Goal: Find specific page/section: Find specific page/section

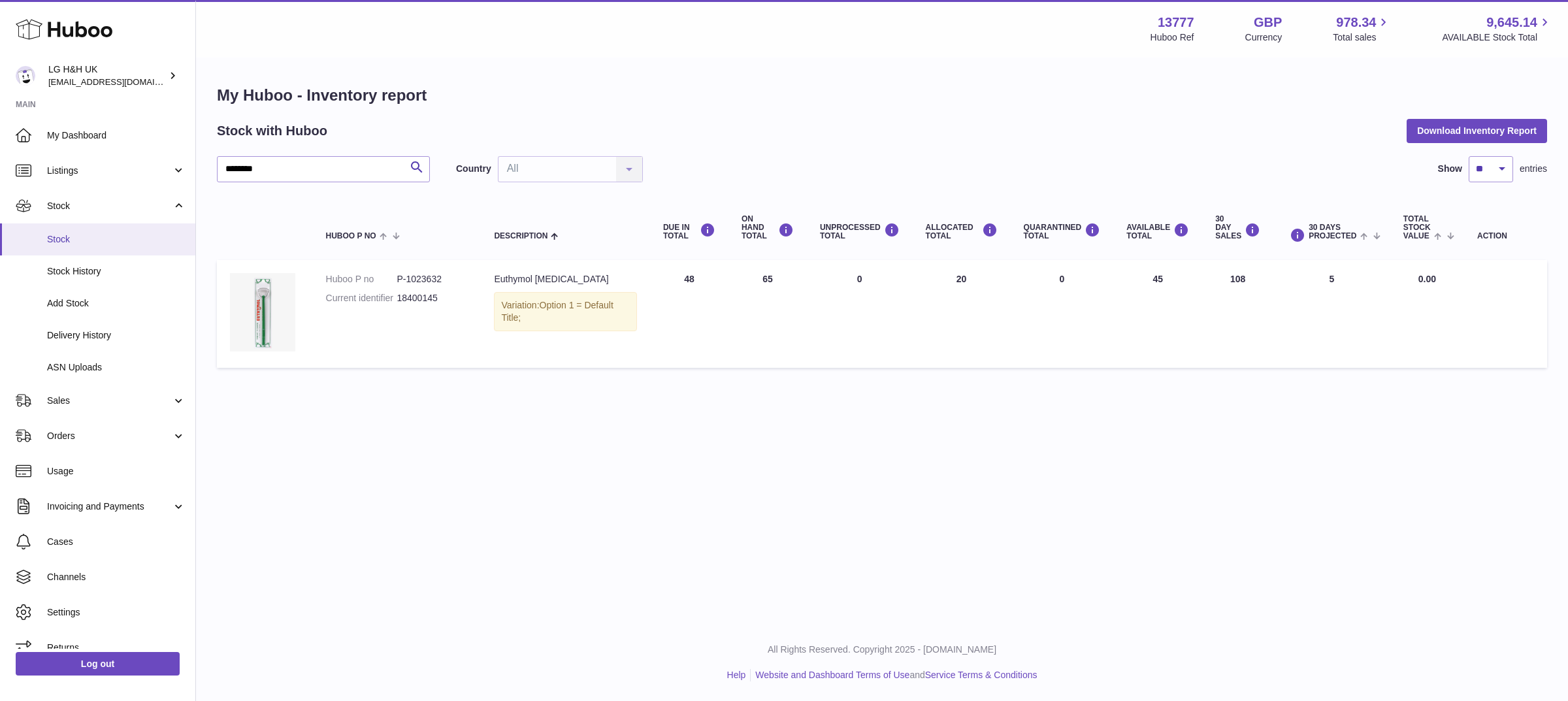
click at [93, 238] on span "Stock" at bounding box center [116, 239] width 138 height 12
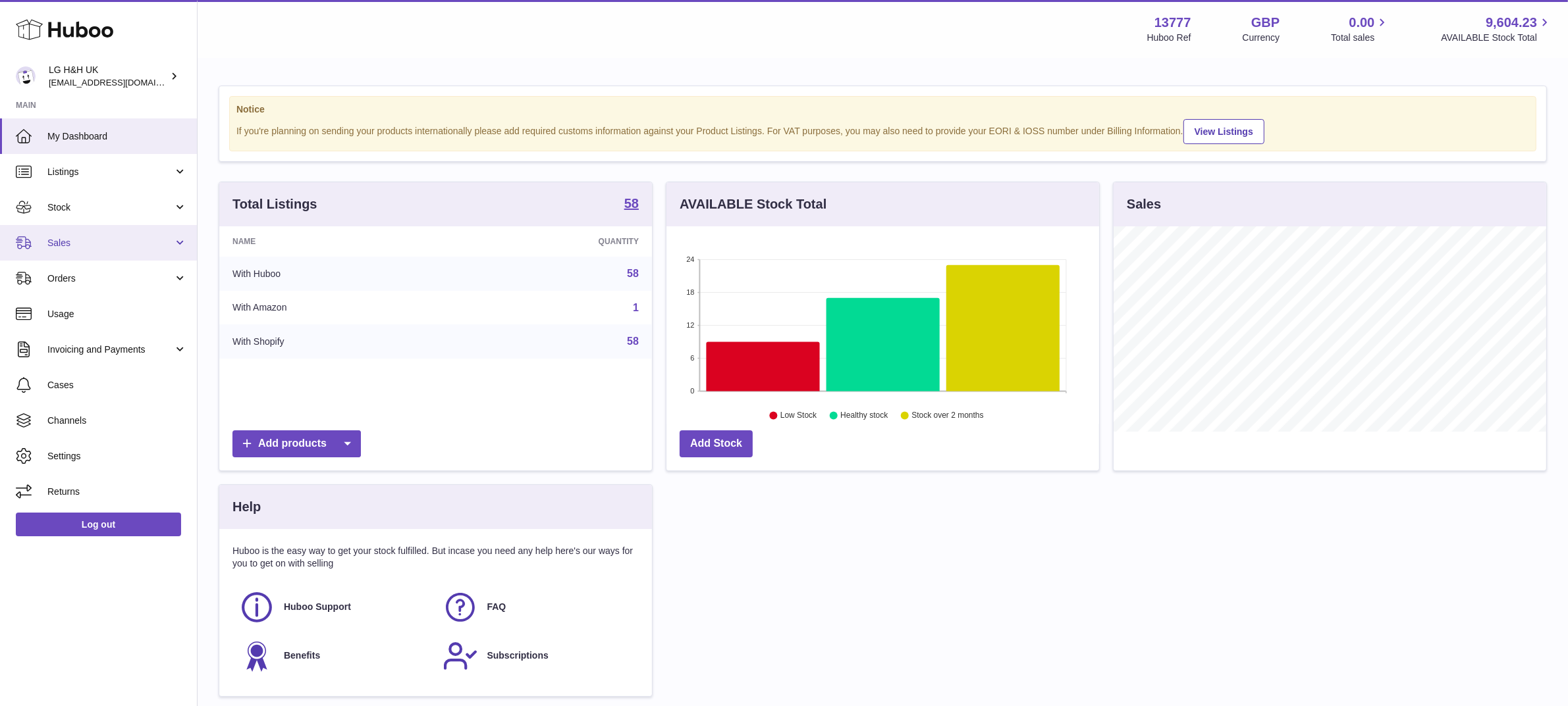
scroll to position [204, 433]
click at [64, 234] on link "Sales" at bounding box center [98, 243] width 197 height 36
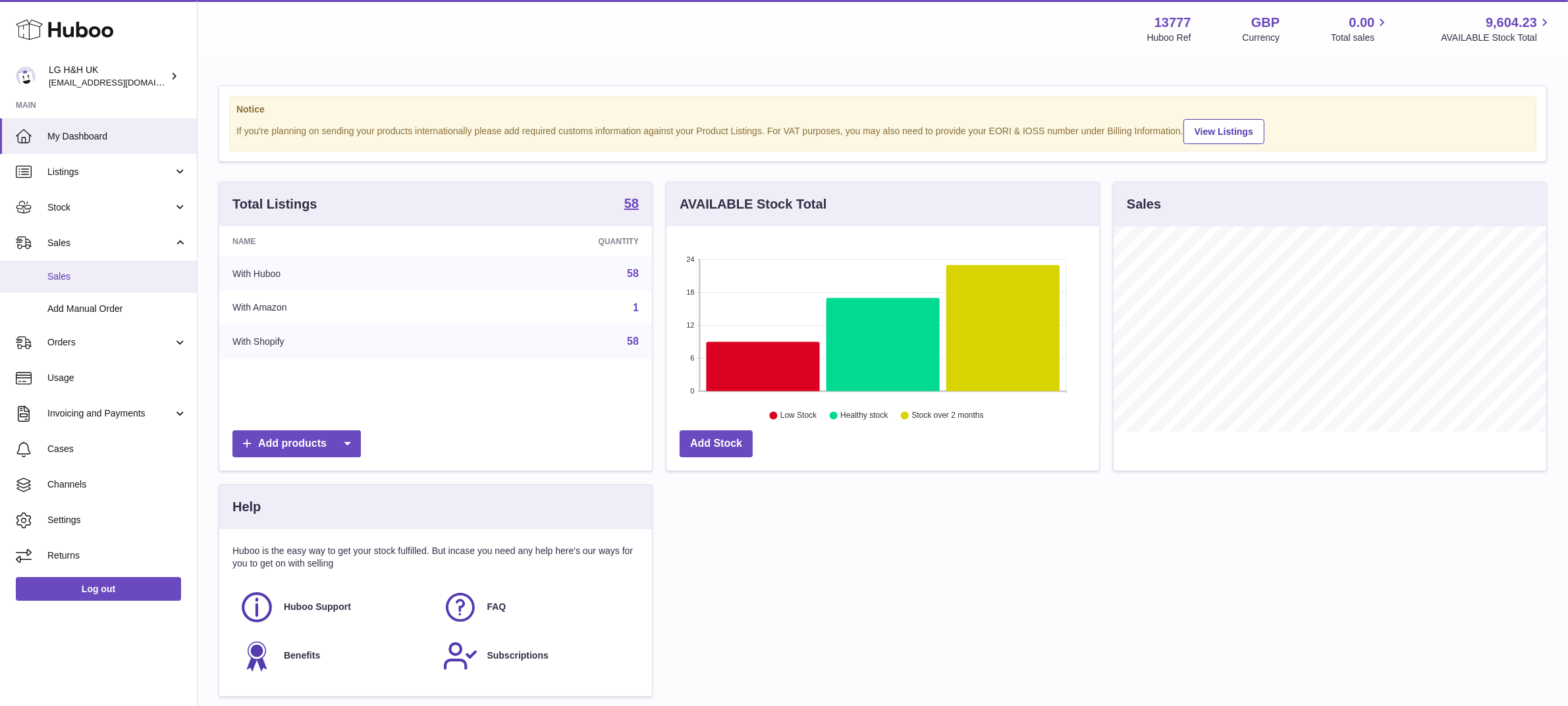
click at [64, 272] on span "Sales" at bounding box center [116, 276] width 139 height 12
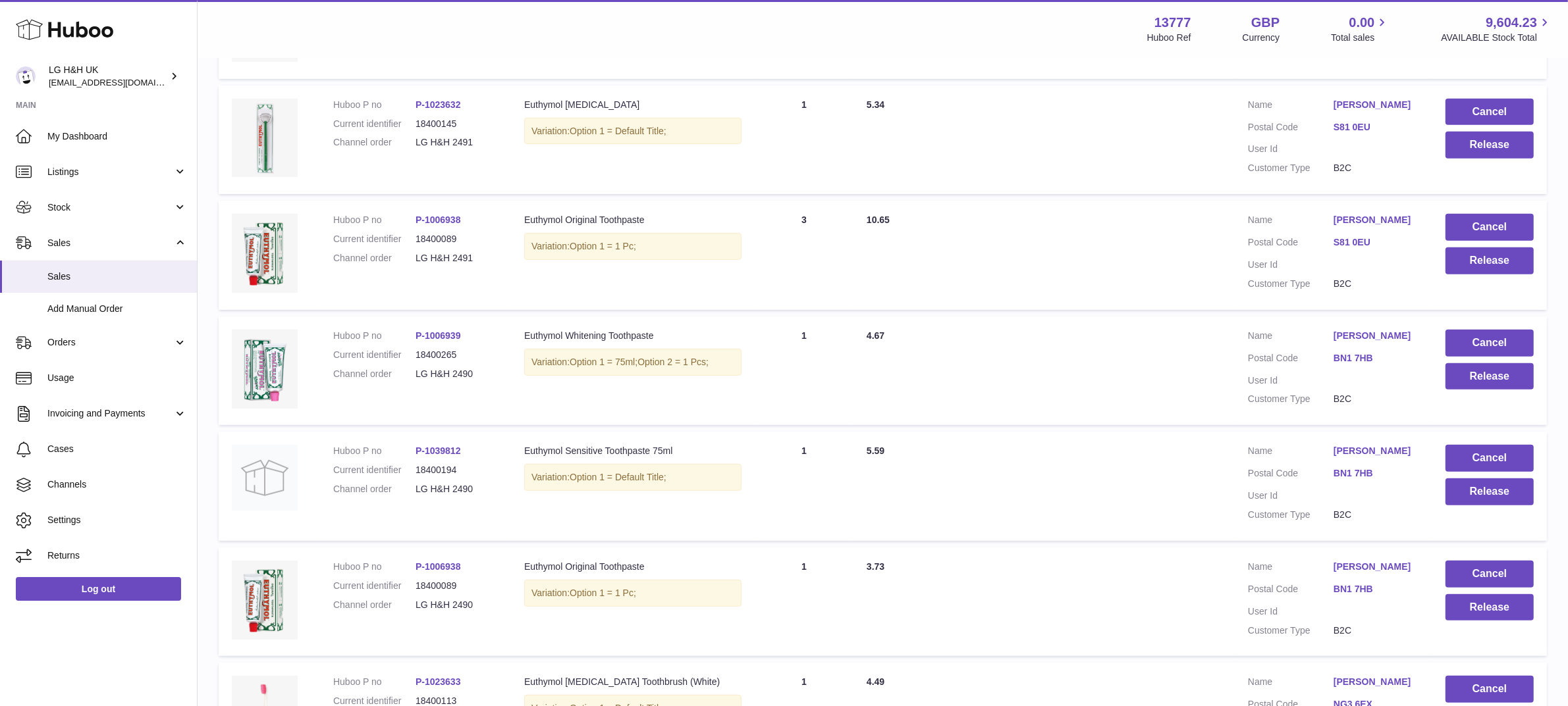
scroll to position [955, 0]
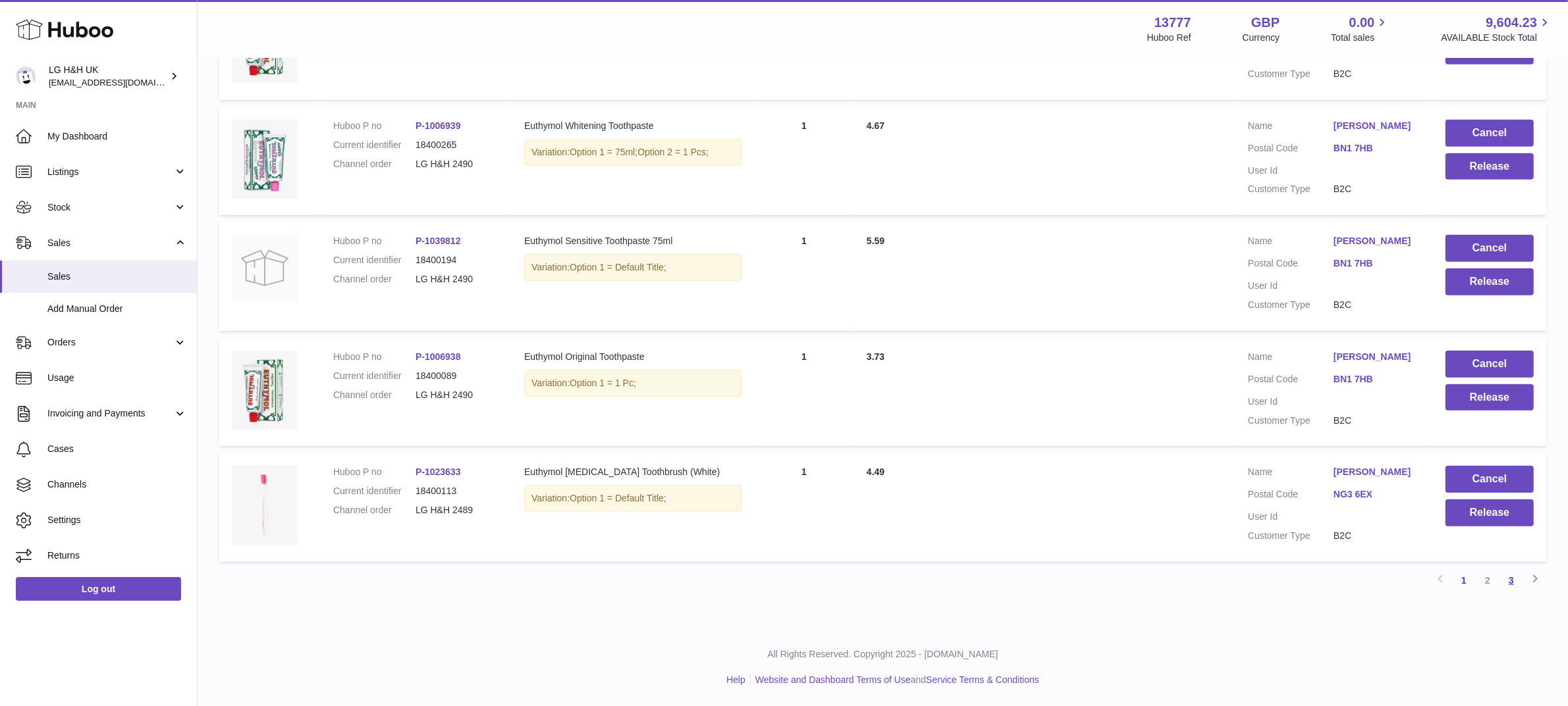
click at [1512, 581] on link "3" at bounding box center [1511, 580] width 24 height 24
